Goal: Find specific page/section: Find specific page/section

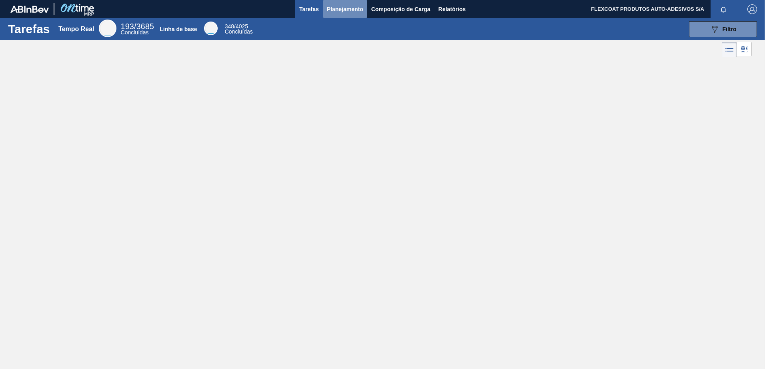
click at [334, 10] on span "Planejamento" at bounding box center [345, 9] width 36 height 10
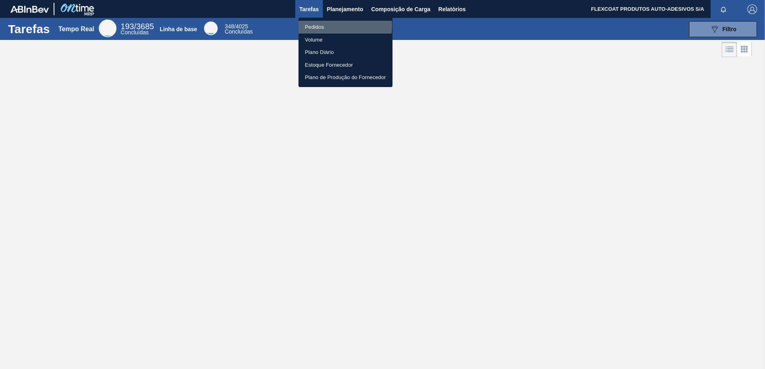
click at [313, 25] on li "Pedidos" at bounding box center [345, 27] width 94 height 13
